Goal: Communication & Community: Answer question/provide support

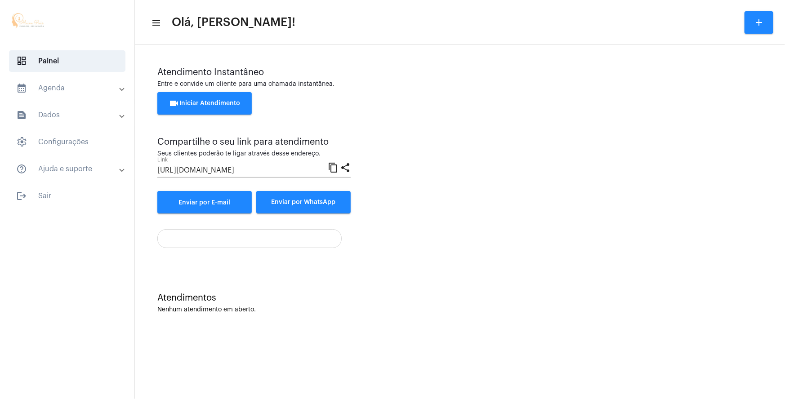
click at [207, 104] on span "videocam Iniciar Atendimento" at bounding box center [205, 103] width 72 height 6
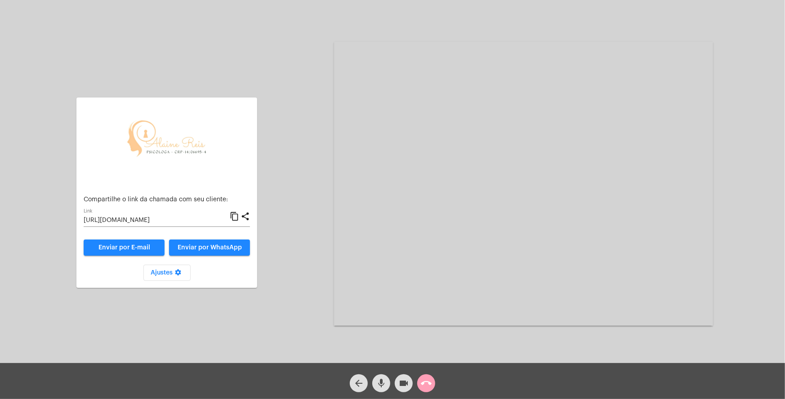
click at [427, 378] on mat-icon "call_end" at bounding box center [426, 383] width 11 height 11
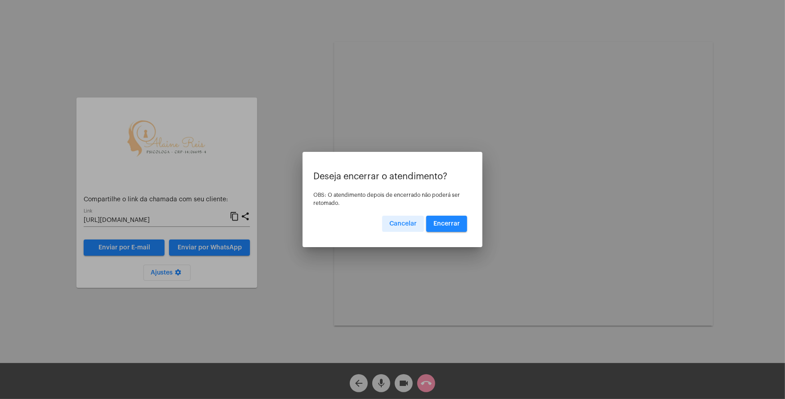
click at [450, 221] on span "Encerrar" at bounding box center [447, 224] width 27 height 6
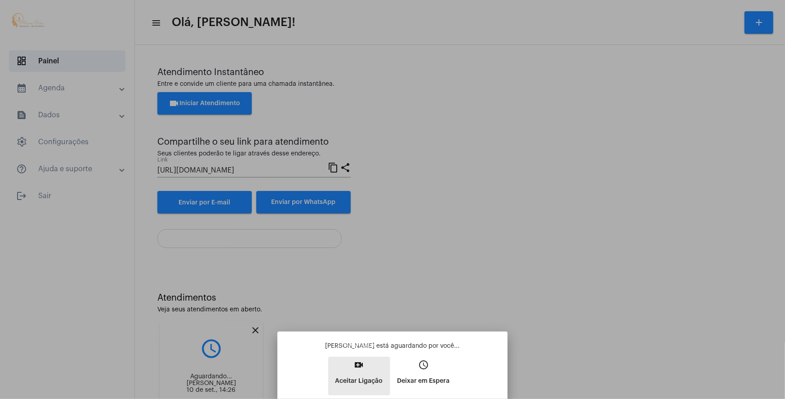
click at [360, 365] on mat-icon "video_call" at bounding box center [359, 365] width 11 height 11
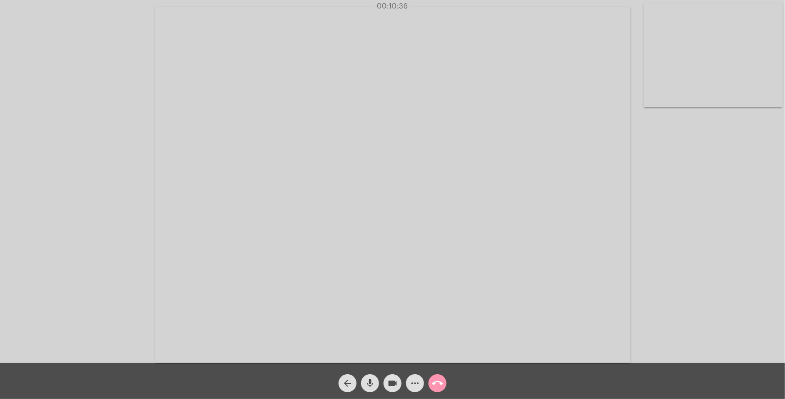
click at [725, 72] on video at bounding box center [713, 56] width 139 height 104
click at [170, 180] on video at bounding box center [126, 184] width 139 height 104
click at [436, 384] on mat-icon "call_end" at bounding box center [437, 383] width 11 height 11
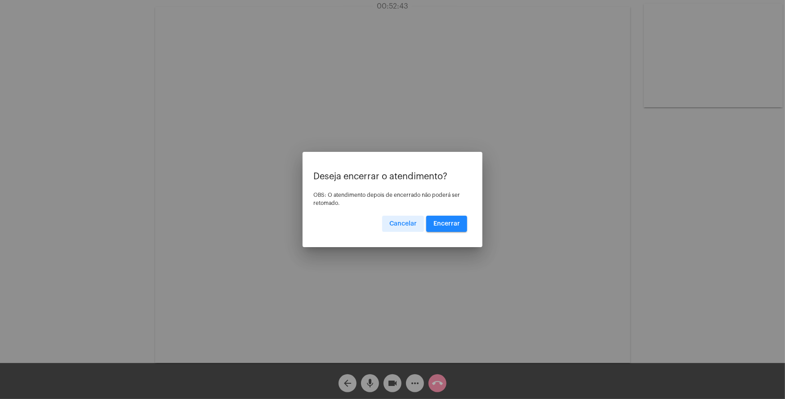
click at [443, 223] on span "Encerrar" at bounding box center [447, 224] width 27 height 6
